Goal: Information Seeking & Learning: Learn about a topic

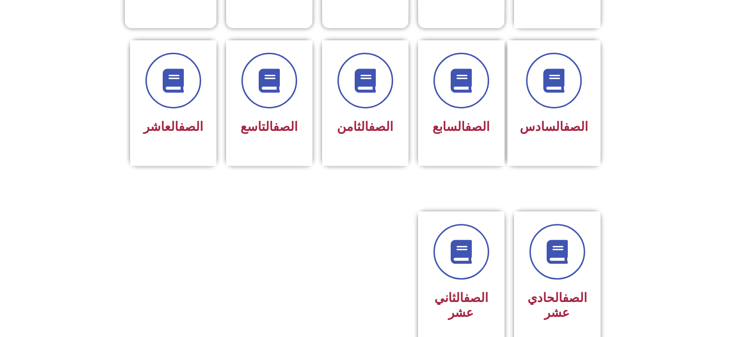
scroll to position [384, 0]
click at [562, 290] on link "الصف" at bounding box center [574, 297] width 24 height 14
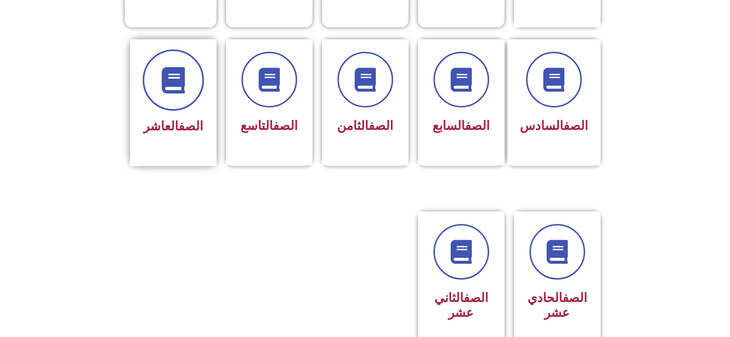
click at [171, 67] on icon at bounding box center [173, 80] width 26 height 26
click at [171, 80] on span at bounding box center [172, 79] width 61 height 61
click at [187, 119] on link "الصف" at bounding box center [190, 126] width 24 height 14
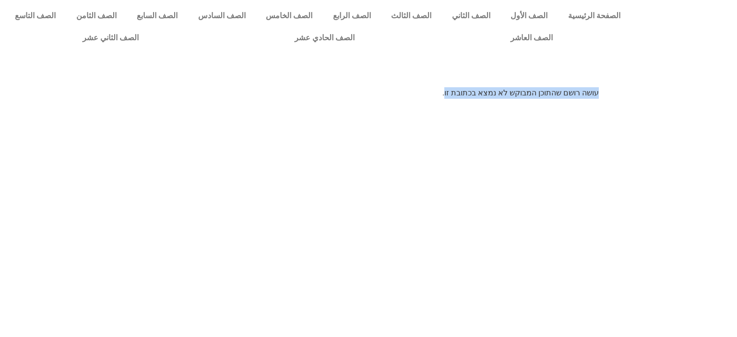
drag, startPoint x: 438, startPoint y: 92, endPoint x: 632, endPoint y: 92, distance: 194.3
click at [632, 92] on body "الصفحة الرئيسية الصف الأول الصف الثاني الصف الثالث الصف الرابع الصف الخامس الصف…" at bounding box center [368, 49] width 737 height 99
click at [459, 106] on html "الصفحة الرئيسية الصف الأول الصف الثاني الصف الثالث الصف الرابع الصف الخامس الصف…" at bounding box center [368, 53] width 737 height 106
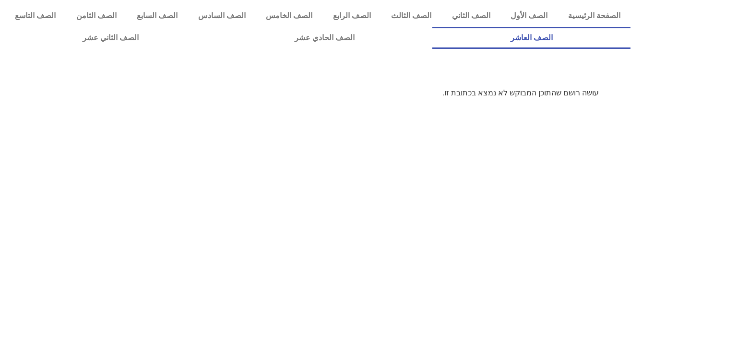
click at [432, 27] on link "الصف العاشر" at bounding box center [531, 38] width 198 height 22
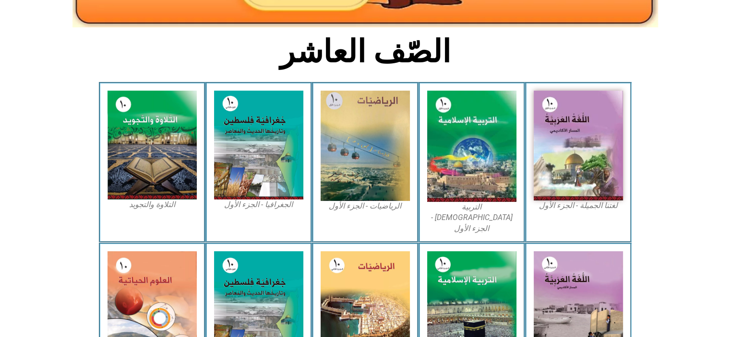
scroll to position [240, 0]
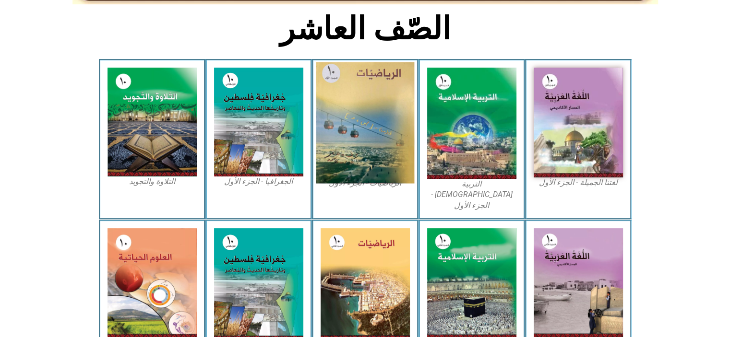
click at [366, 143] on img at bounding box center [365, 122] width 98 height 121
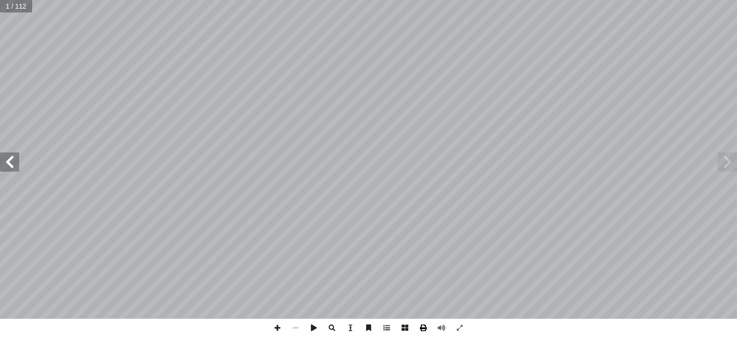
click at [424, 325] on span at bounding box center [423, 328] width 18 height 18
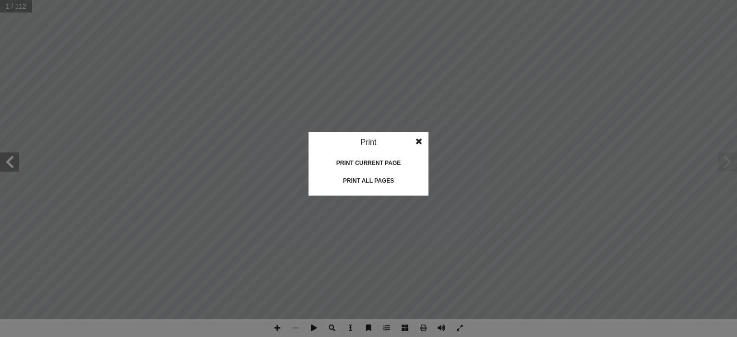
click at [378, 178] on div "Print all pages" at bounding box center [368, 180] width 96 height 15
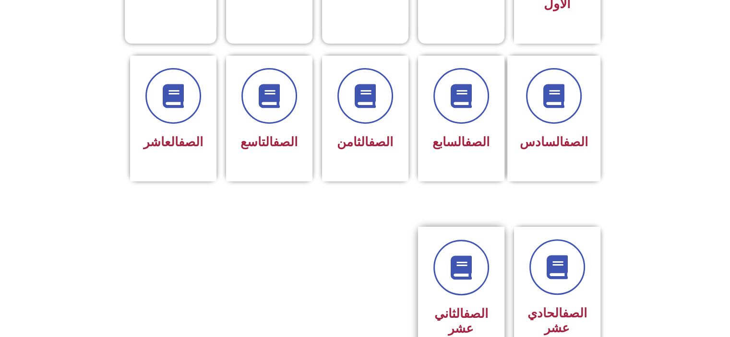
scroll to position [384, 0]
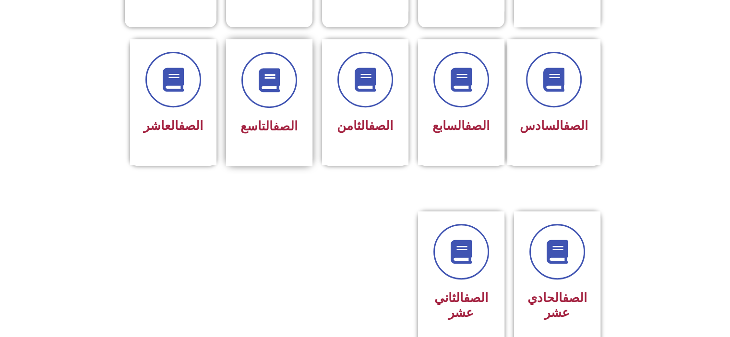
click at [282, 121] on div "الصف التاسع" at bounding box center [269, 127] width 60 height 24
click at [271, 71] on icon at bounding box center [269, 80] width 26 height 26
click at [271, 76] on span at bounding box center [268, 79] width 61 height 61
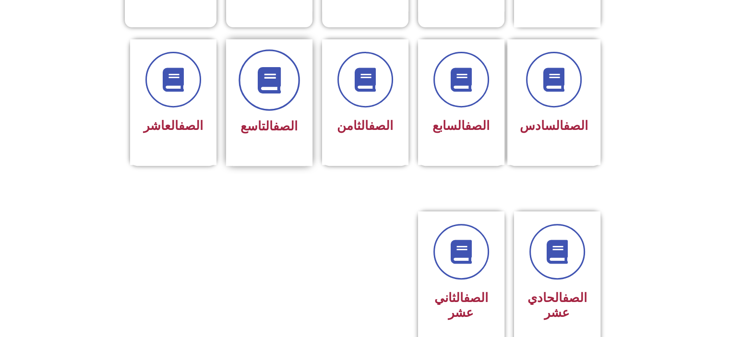
click at [271, 75] on icon at bounding box center [269, 80] width 26 height 26
click at [273, 119] on link "الصف" at bounding box center [285, 126] width 24 height 14
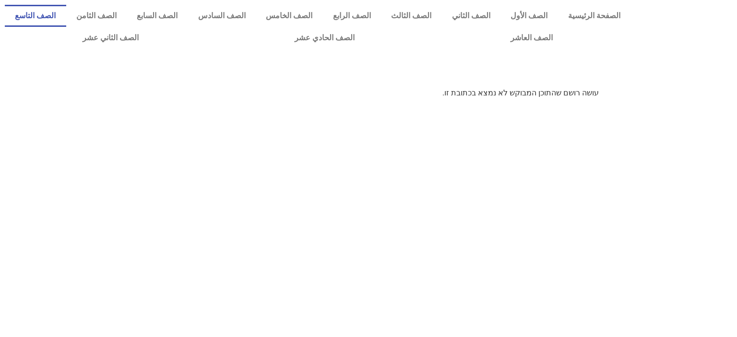
click at [66, 12] on link "الصف التاسع" at bounding box center [35, 16] width 61 height 22
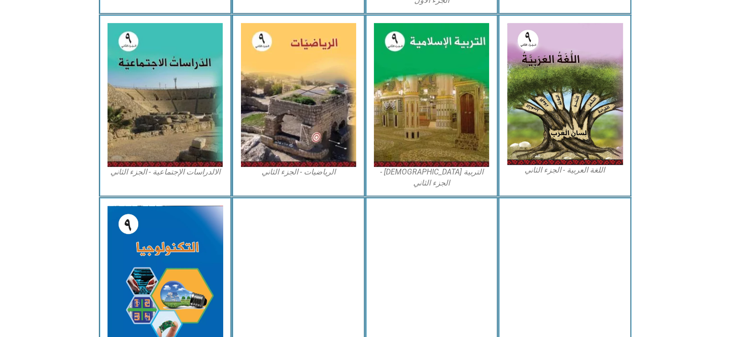
scroll to position [516, 0]
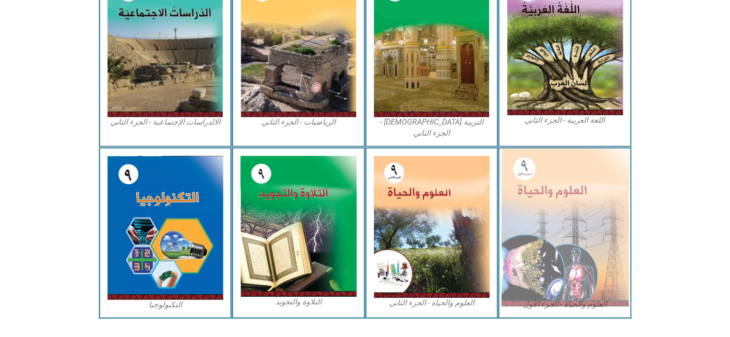
click at [531, 198] on img at bounding box center [565, 228] width 128 height 158
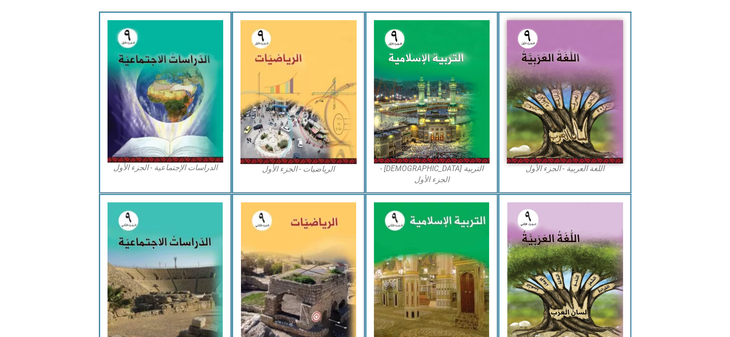
scroll to position [228, 0]
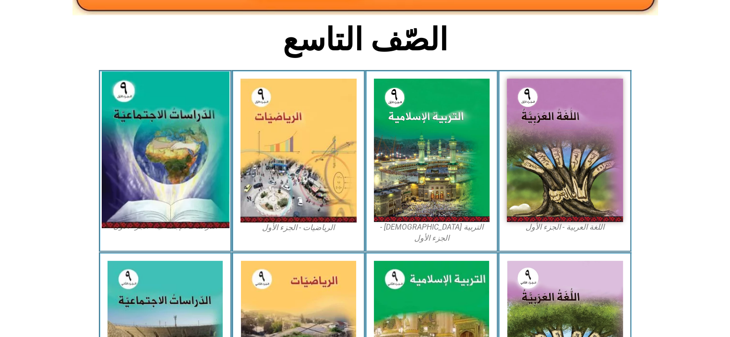
click at [180, 164] on img at bounding box center [165, 150] width 128 height 157
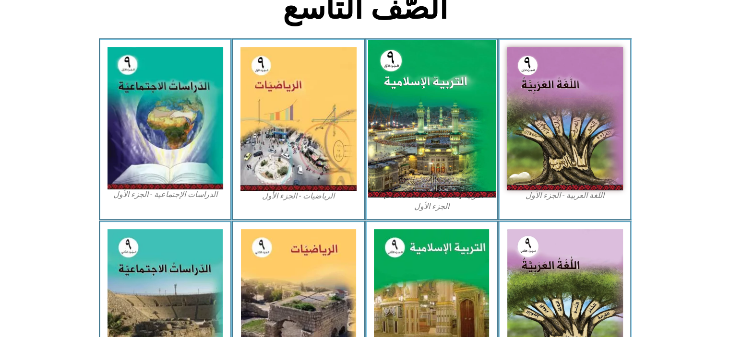
scroll to position [276, 0]
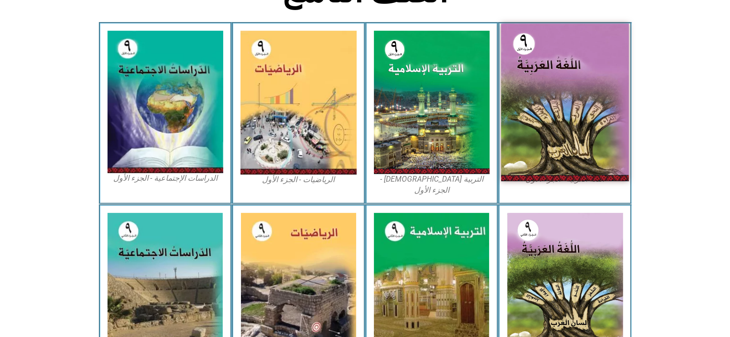
click at [543, 131] on img at bounding box center [565, 103] width 128 height 158
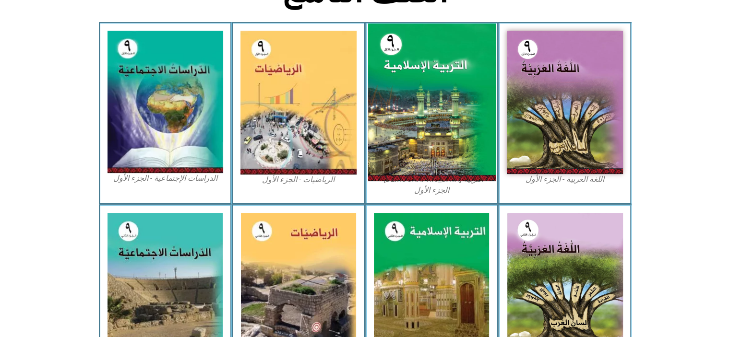
scroll to position [324, 0]
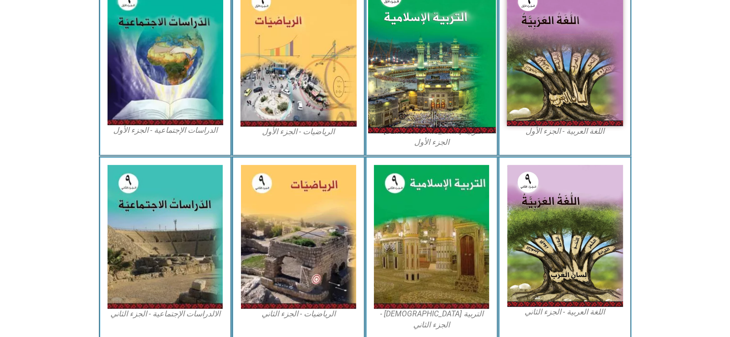
click at [430, 59] on img at bounding box center [431, 55] width 128 height 158
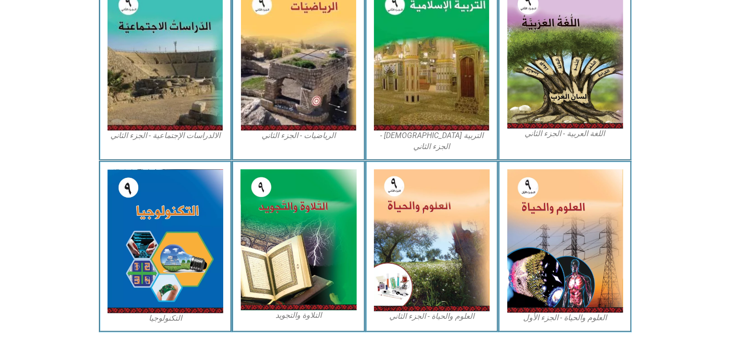
scroll to position [516, 0]
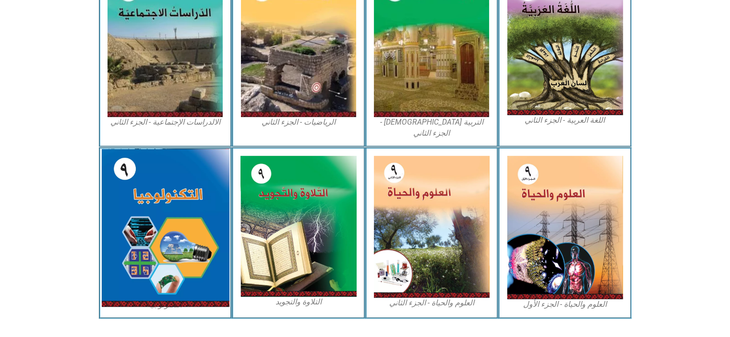
click at [191, 182] on img at bounding box center [165, 228] width 128 height 158
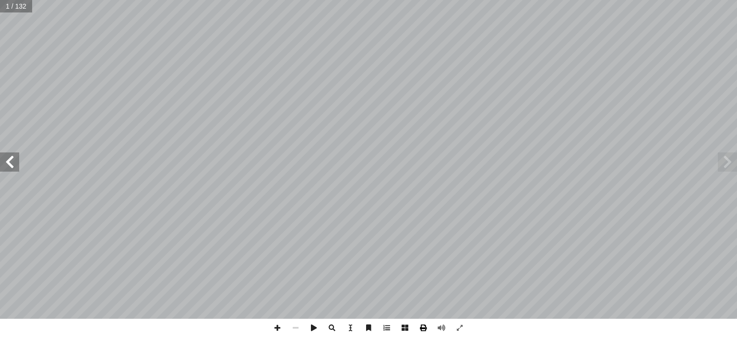
click at [425, 326] on span at bounding box center [423, 328] width 18 height 18
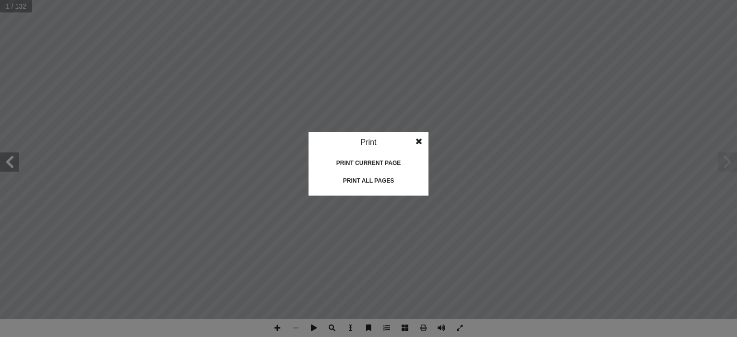
click at [370, 180] on div "Print all pages" at bounding box center [368, 180] width 96 height 15
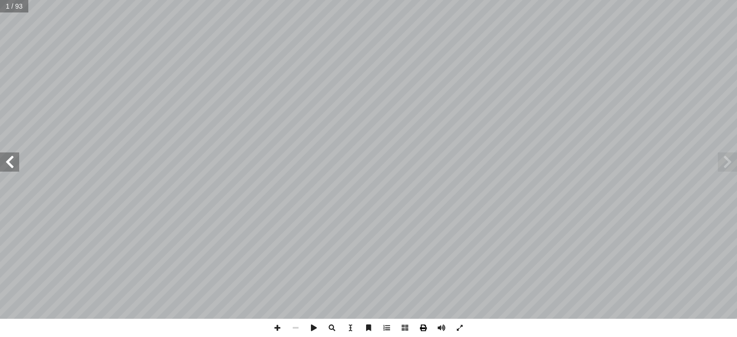
click at [421, 322] on span at bounding box center [423, 328] width 18 height 18
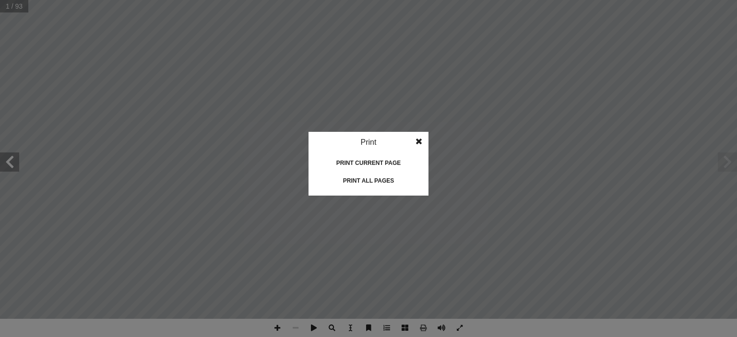
click at [373, 180] on div "Print all pages" at bounding box center [368, 180] width 96 height 15
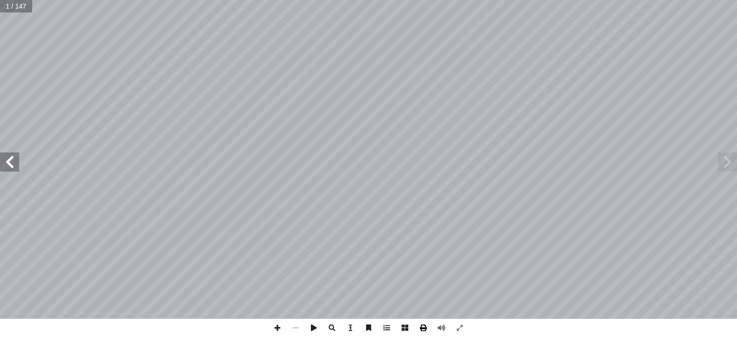
click at [422, 324] on span at bounding box center [423, 328] width 18 height 18
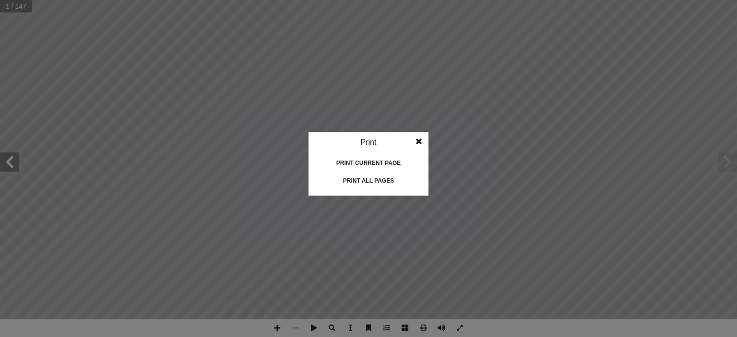
click at [375, 179] on div "Print all pages" at bounding box center [368, 180] width 96 height 15
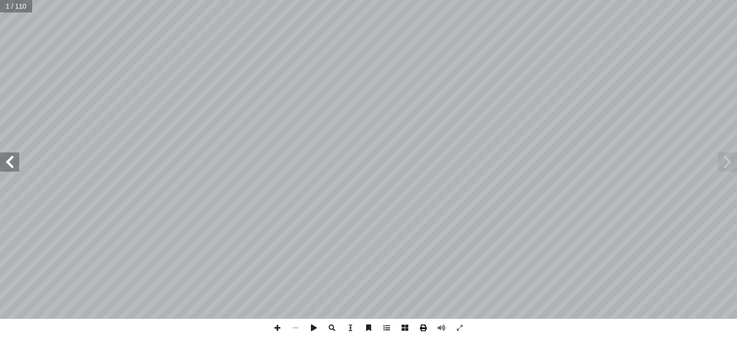
click at [426, 327] on span at bounding box center [423, 328] width 18 height 18
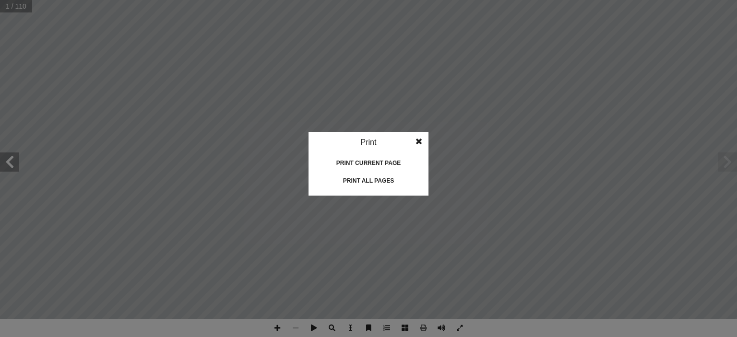
click at [383, 180] on div "Print all pages" at bounding box center [368, 180] width 96 height 15
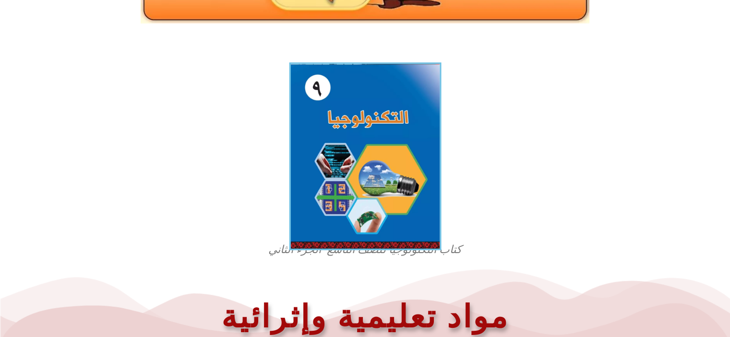
scroll to position [192, 0]
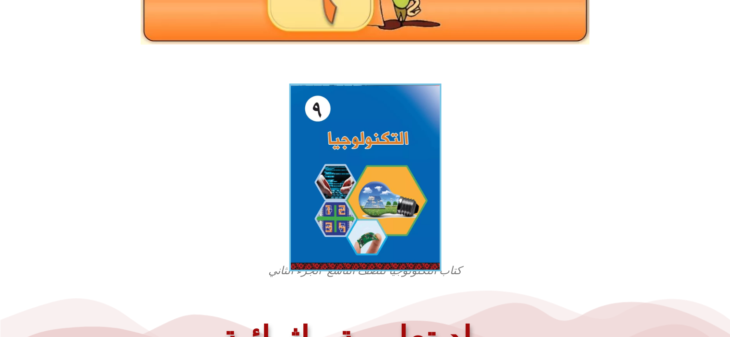
click at [388, 191] on img at bounding box center [365, 177] width 152 height 188
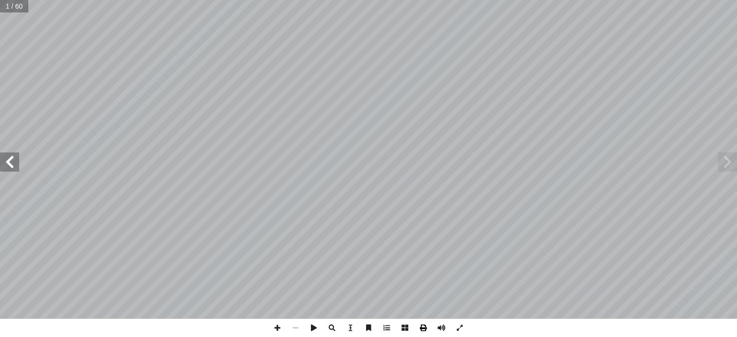
click at [421, 326] on span at bounding box center [423, 328] width 18 height 18
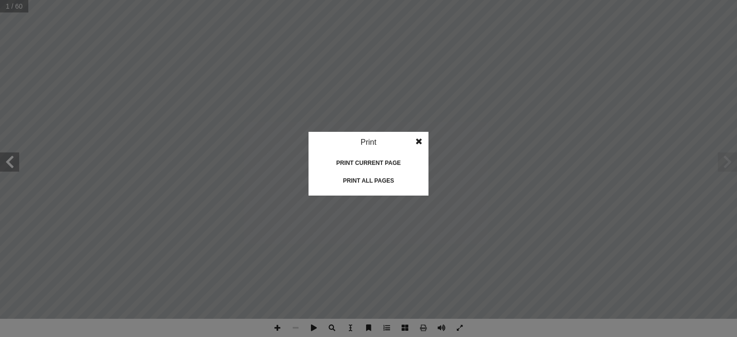
click at [375, 184] on div "Print all pages" at bounding box center [368, 180] width 96 height 15
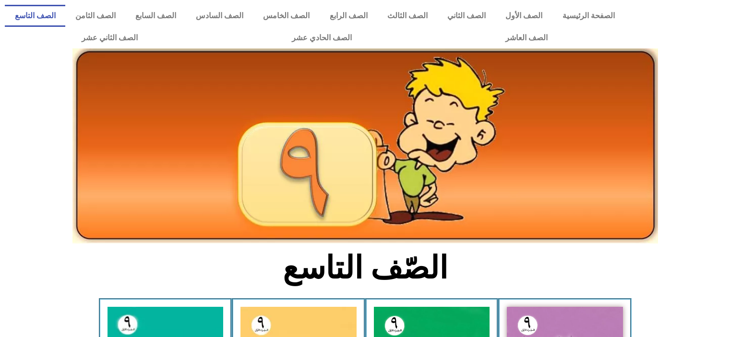
scroll to position [516, 0]
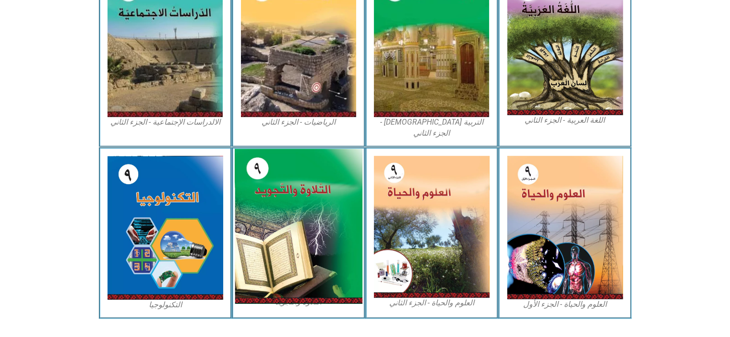
click at [330, 153] on img at bounding box center [299, 226] width 128 height 155
click at [330, 154] on img at bounding box center [299, 226] width 128 height 155
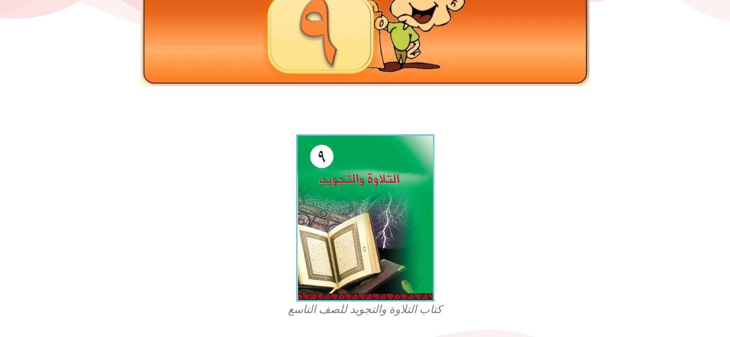
scroll to position [192, 0]
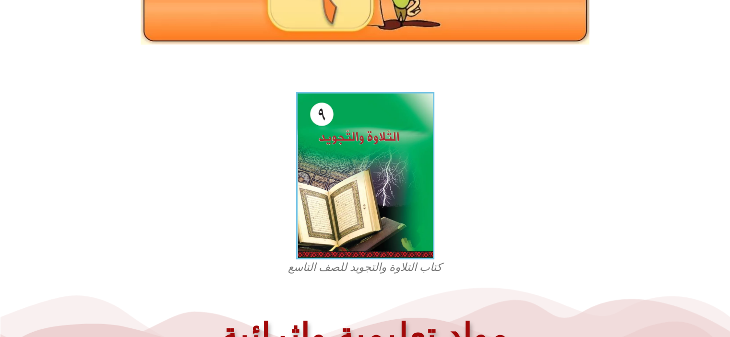
click at [330, 154] on img at bounding box center [365, 175] width 138 height 167
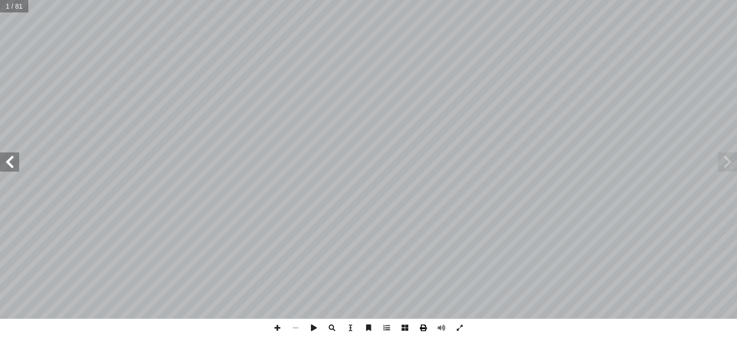
click at [425, 323] on span at bounding box center [423, 328] width 18 height 18
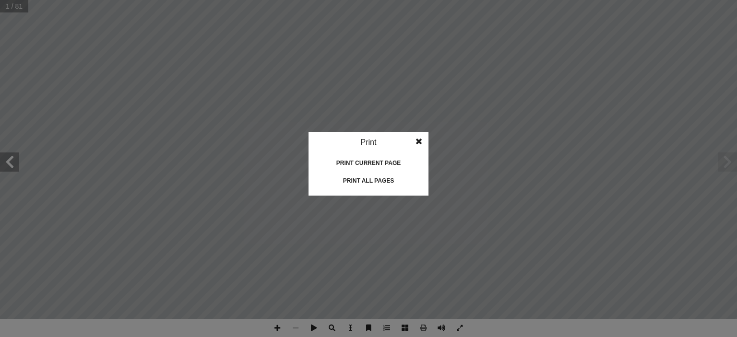
click at [368, 180] on div "Print all pages" at bounding box center [368, 180] width 96 height 15
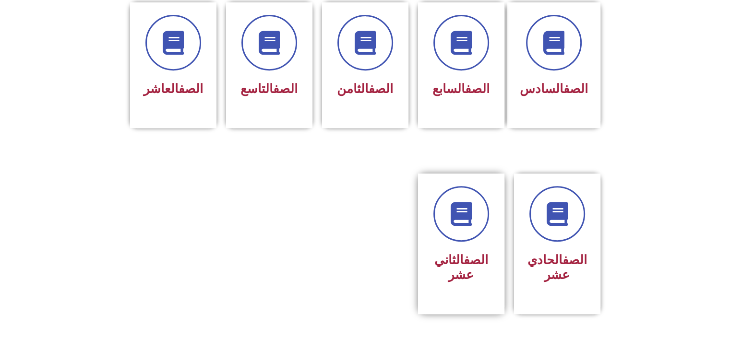
scroll to position [432, 0]
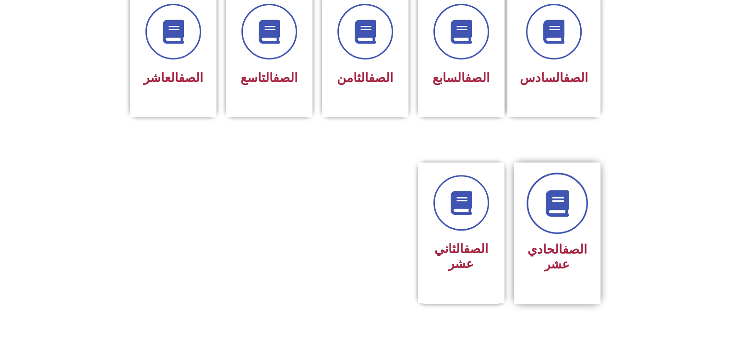
click at [550, 210] on link at bounding box center [556, 203] width 61 height 61
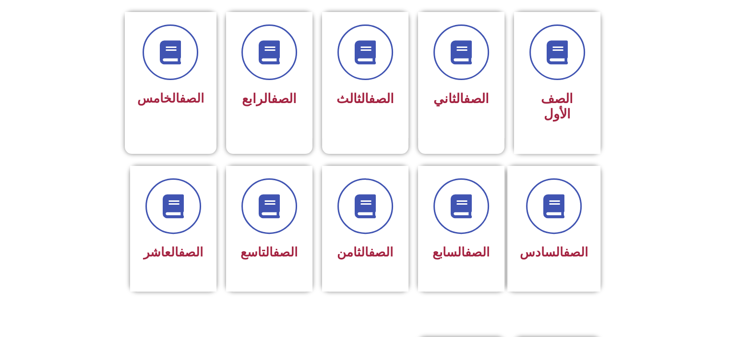
scroll to position [480, 0]
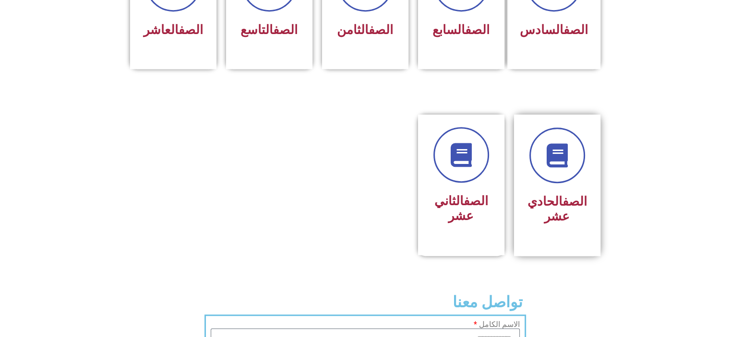
click at [558, 190] on div "الصف الحادي عشر" at bounding box center [557, 209] width 60 height 38
click at [557, 190] on div "الصف الحادي عشر" at bounding box center [557, 209] width 60 height 38
click at [554, 150] on icon at bounding box center [556, 155] width 26 height 26
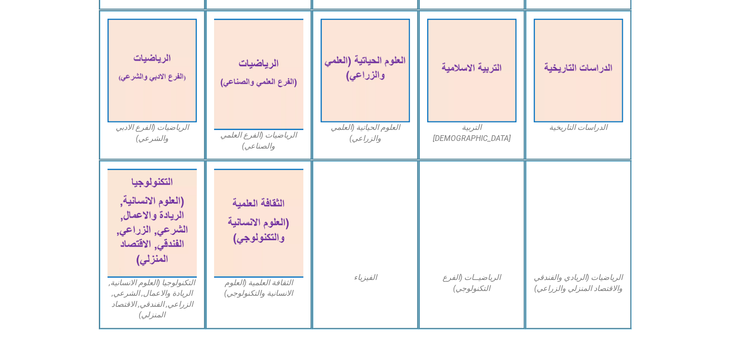
scroll to position [288, 0]
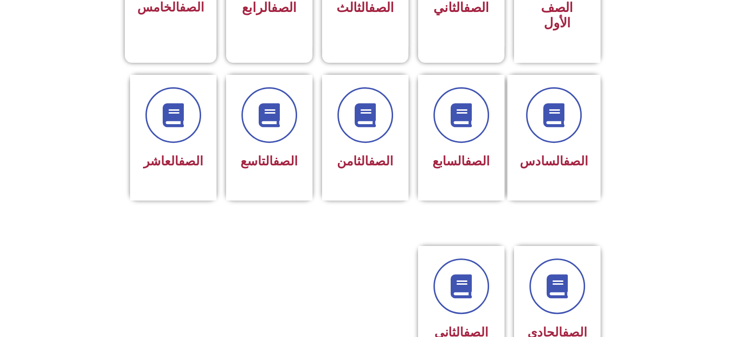
scroll to position [480, 0]
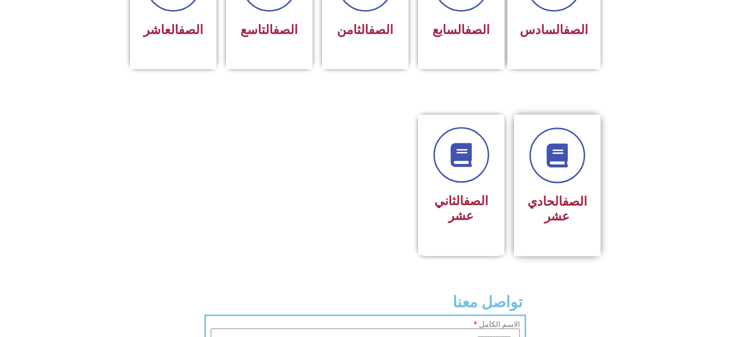
click at [580, 194] on link "الصف" at bounding box center [574, 201] width 24 height 14
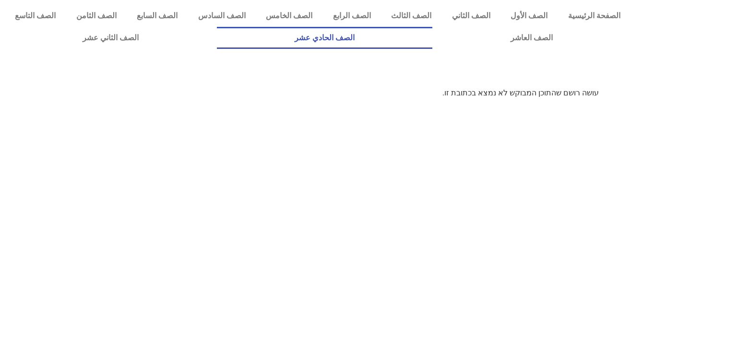
click at [433, 33] on link "الصف الحادي عشر" at bounding box center [325, 38] width 216 height 22
click at [433, 34] on link "الصف الحادي عشر" at bounding box center [325, 38] width 216 height 22
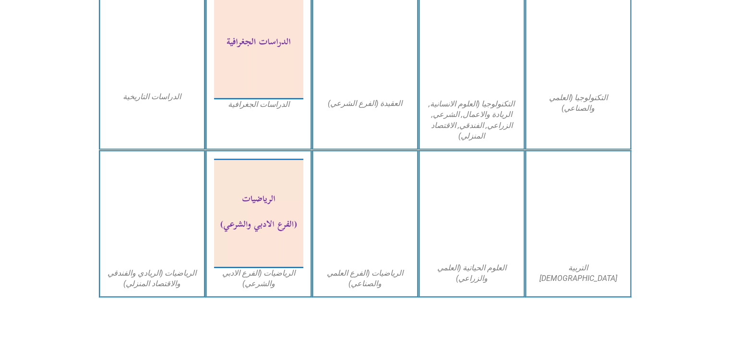
scroll to position [528, 0]
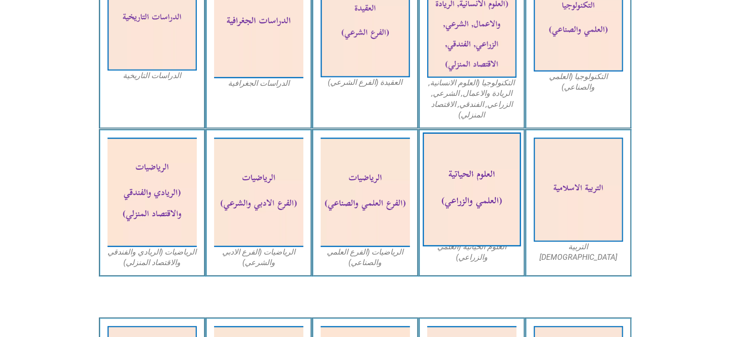
click at [460, 194] on img at bounding box center [471, 190] width 98 height 114
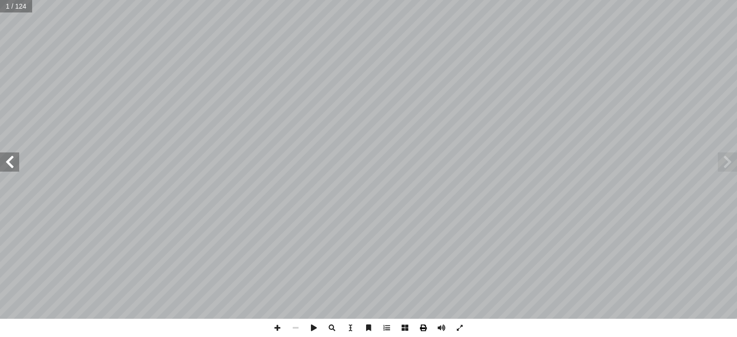
click at [424, 326] on span at bounding box center [423, 328] width 18 height 18
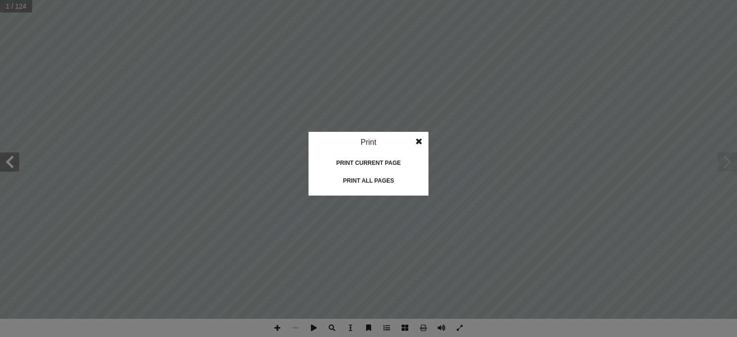
click at [367, 180] on div "Print all pages" at bounding box center [368, 180] width 96 height 15
